Goal: Use online tool/utility: Utilize a website feature to perform a specific function

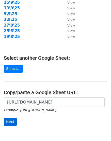
scroll to position [0, 110]
type input "https://docs.google.com/spreadsheets/d/1cmqP84GNKKIPP2t4NfAw_Zrerg80iUkhmIxDuVV…"
click at [8, 122] on input "Next" at bounding box center [10, 122] width 13 height 8
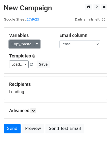
click at [25, 46] on link "Copy/paste..." at bounding box center [24, 44] width 31 height 8
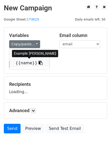
click at [26, 62] on link "{{name}}" at bounding box center [29, 63] width 40 height 8
